Goal: Navigation & Orientation: Find specific page/section

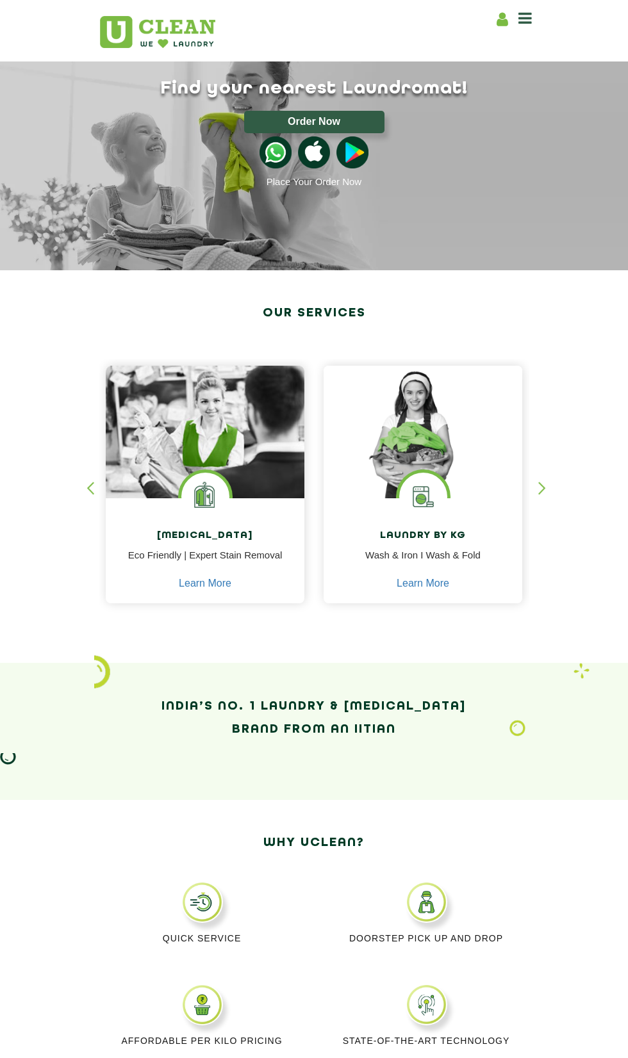
click at [236, 479] on img at bounding box center [205, 446] width 199 height 160
click at [195, 486] on img at bounding box center [205, 497] width 48 height 48
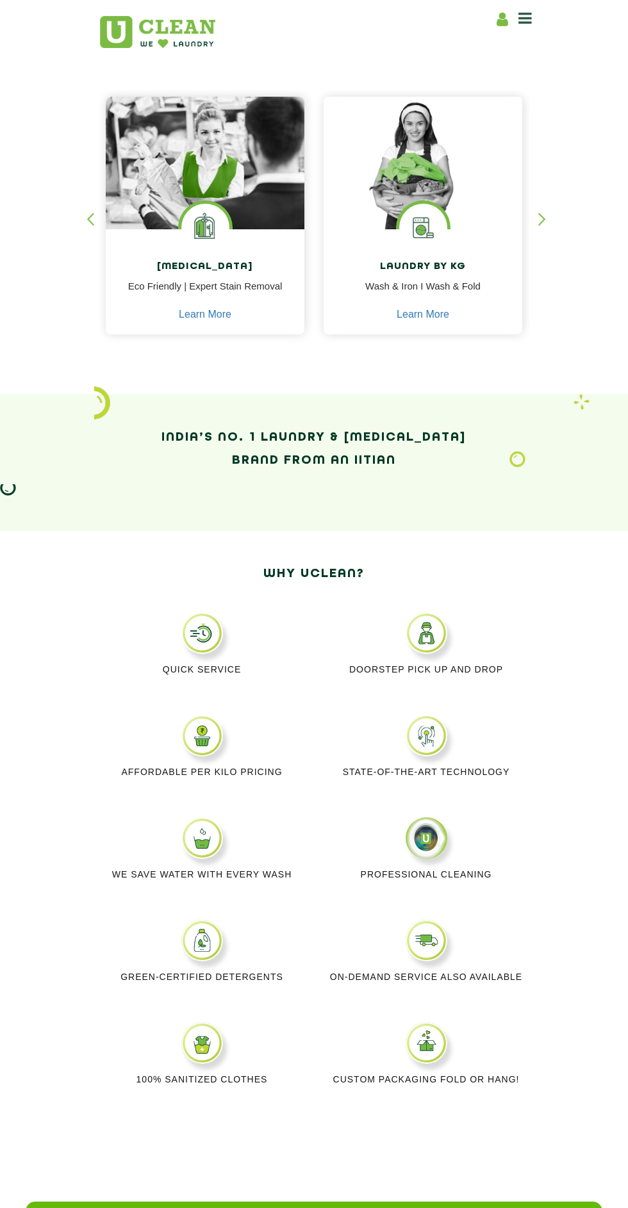
scroll to position [270, 0]
click at [185, 220] on img at bounding box center [205, 227] width 48 height 48
click at [436, 625] on img at bounding box center [426, 633] width 42 height 42
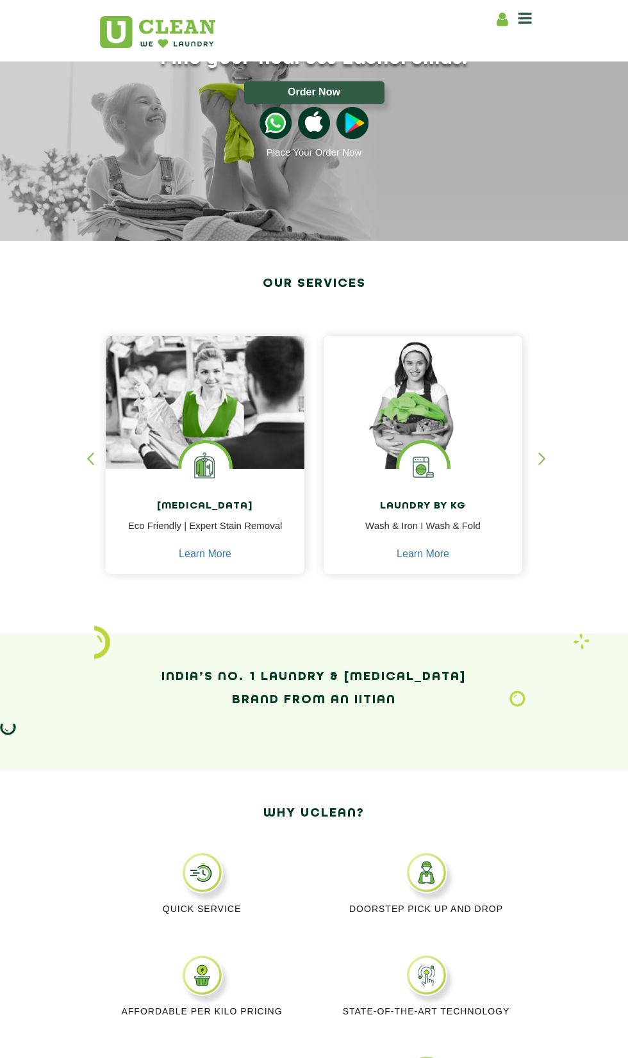
scroll to position [0, 0]
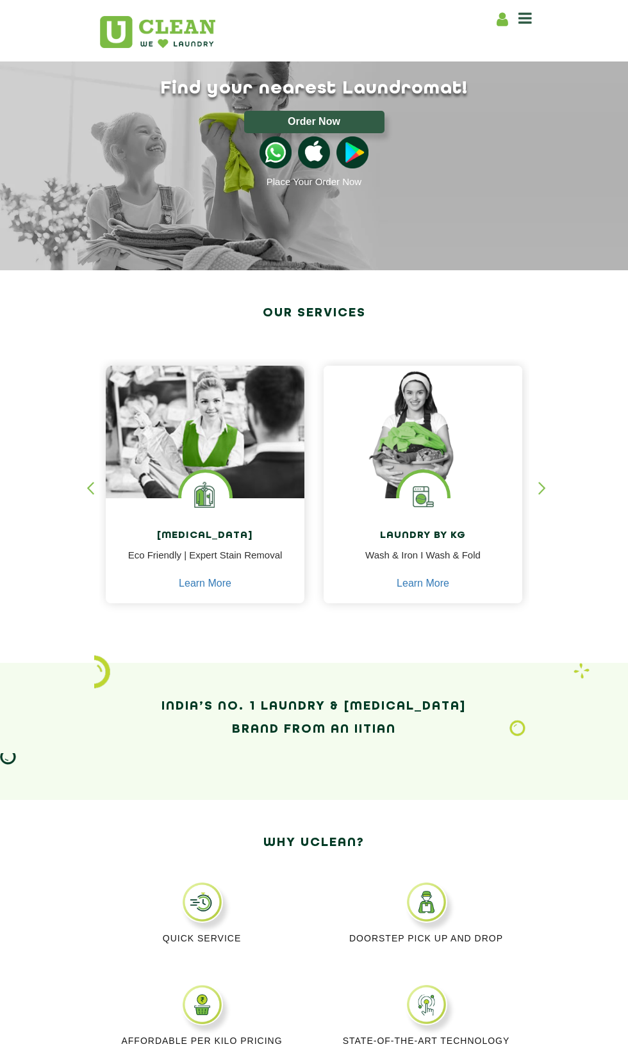
click at [520, 18] on icon at bounding box center [524, 17] width 13 height 15
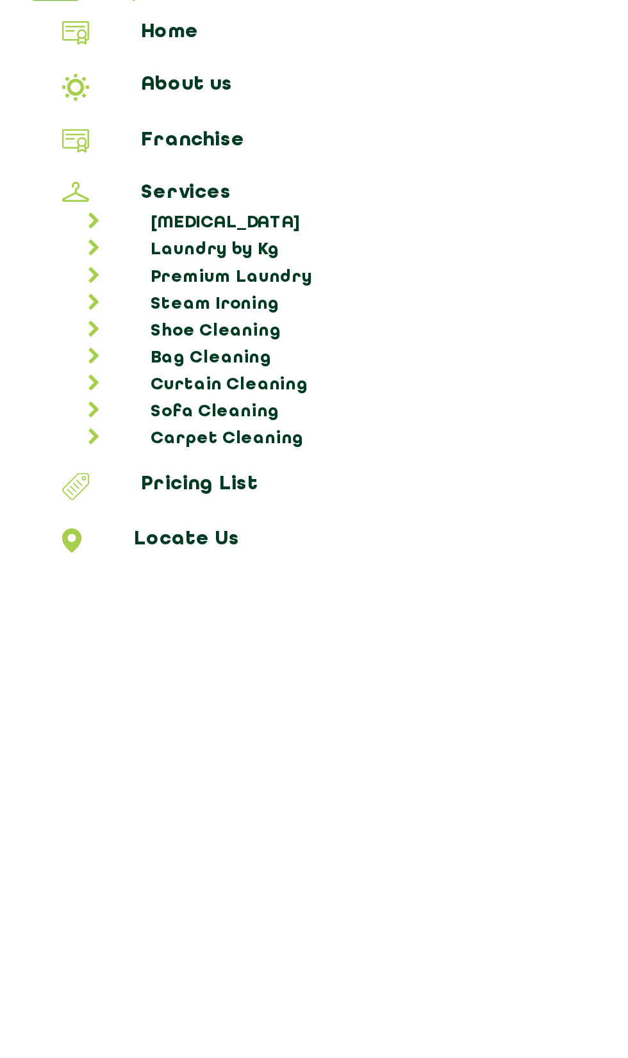
click at [102, 155] on link "Laundry by Kg" at bounding box center [320, 161] width 606 height 13
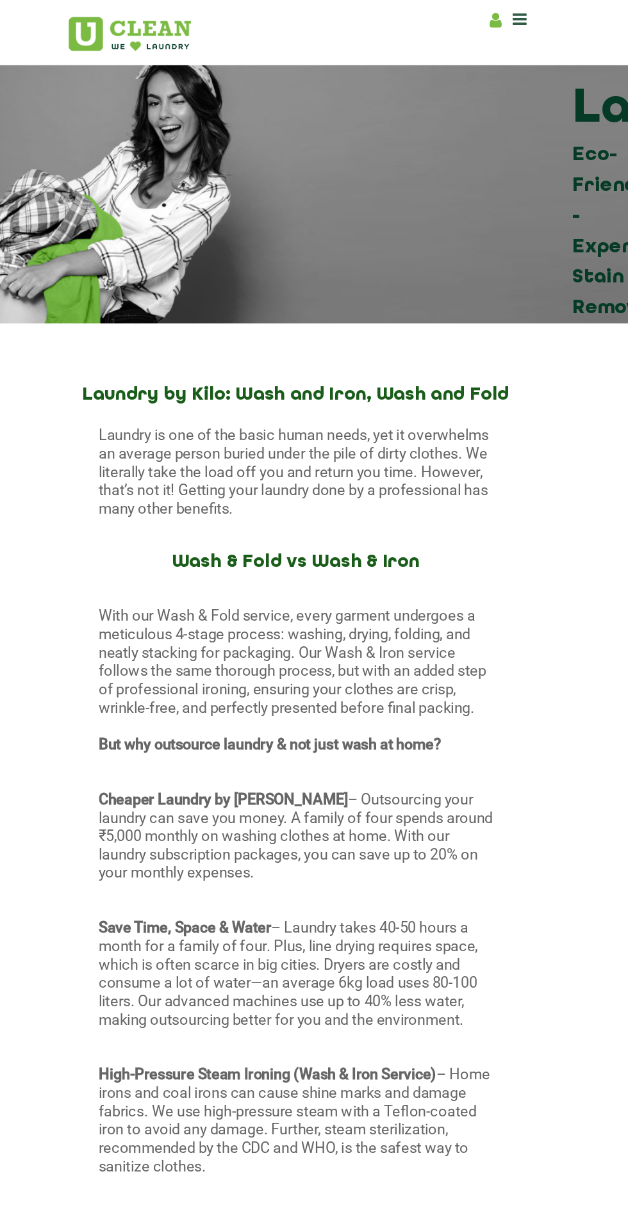
scroll to position [4, 1]
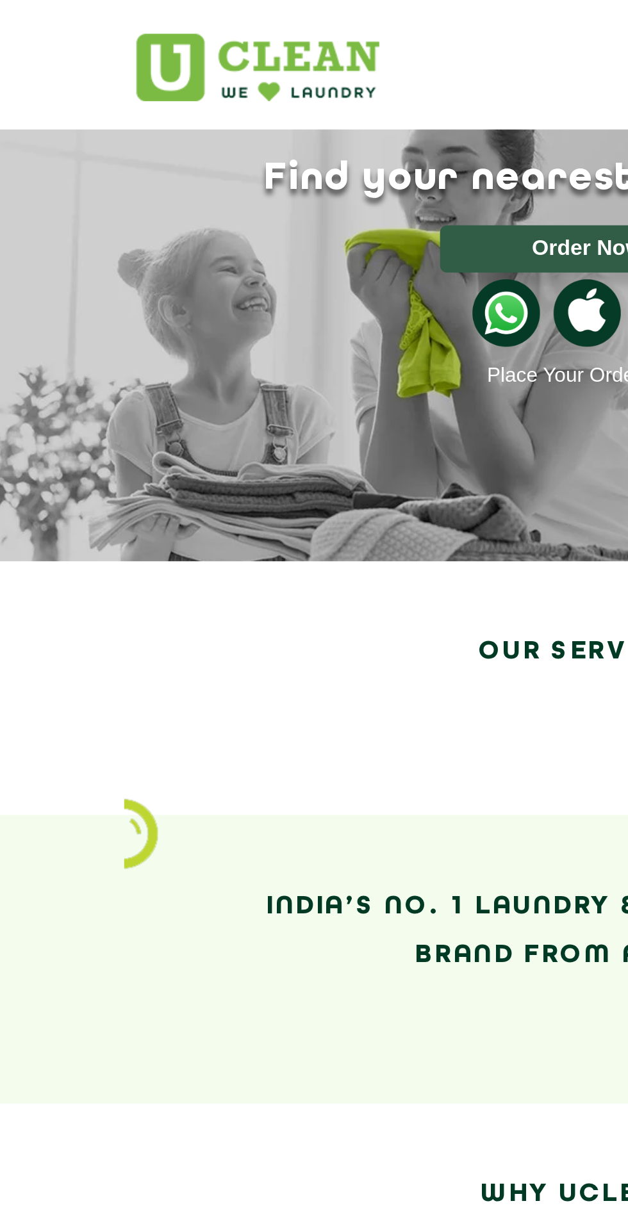
scroll to position [4, 0]
